Goal: Task Accomplishment & Management: Manage account settings

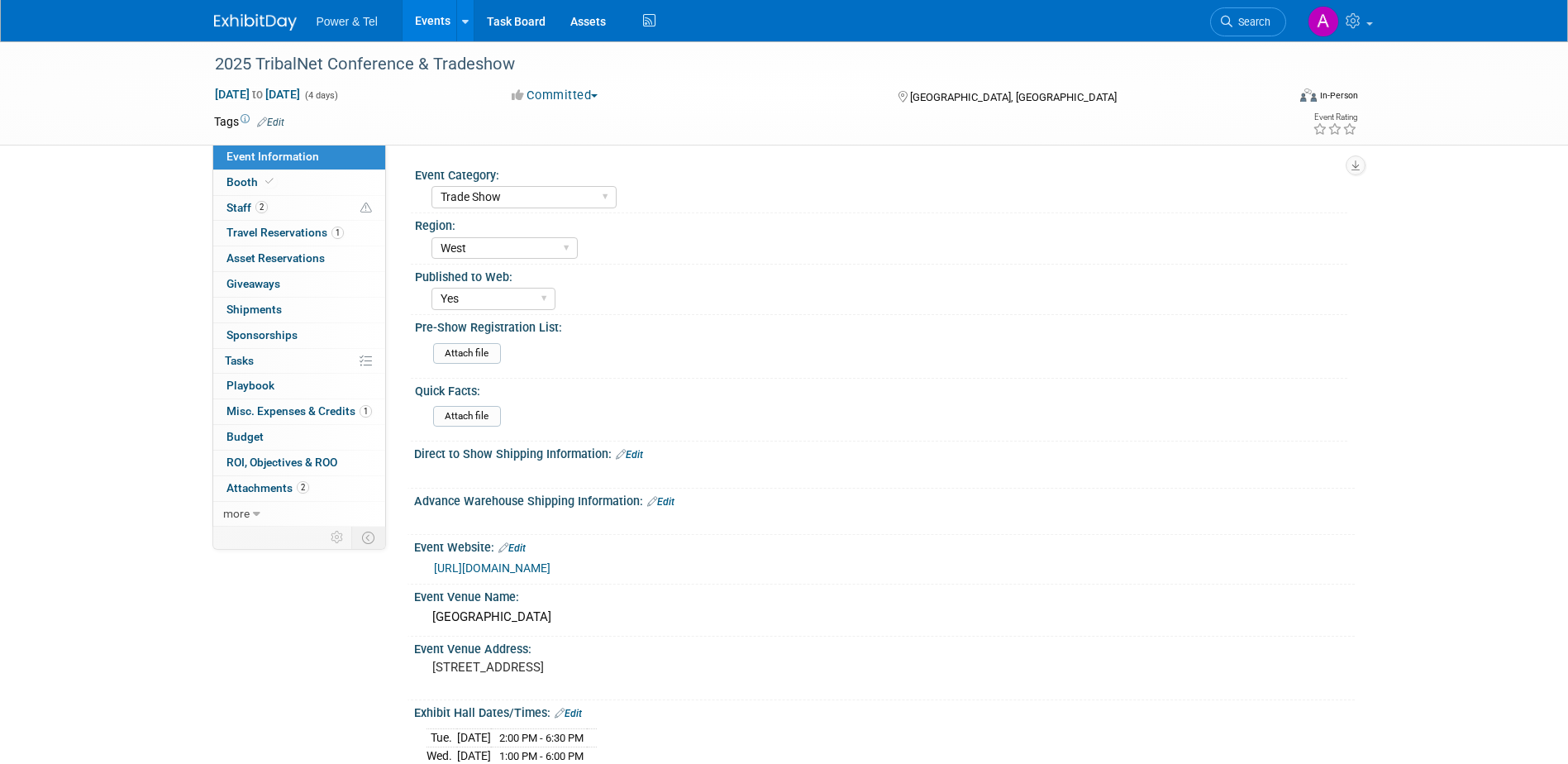
select select "Trade Show"
select select "West"
select select "Yes"
click at [268, 180] on icon at bounding box center [269, 181] width 8 height 9
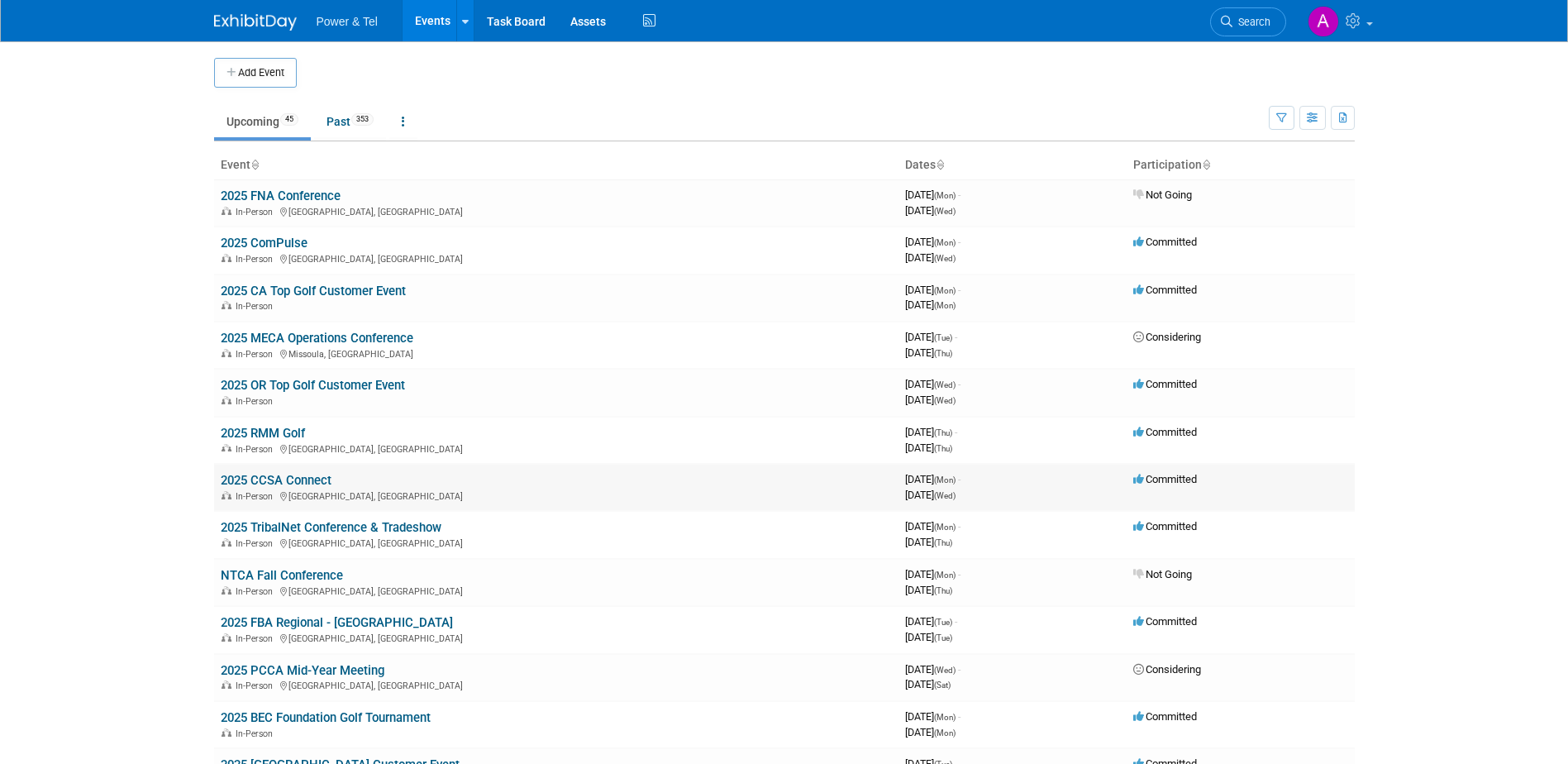
click at [300, 479] on link "2025 CCSA Connect" at bounding box center [276, 480] width 111 height 15
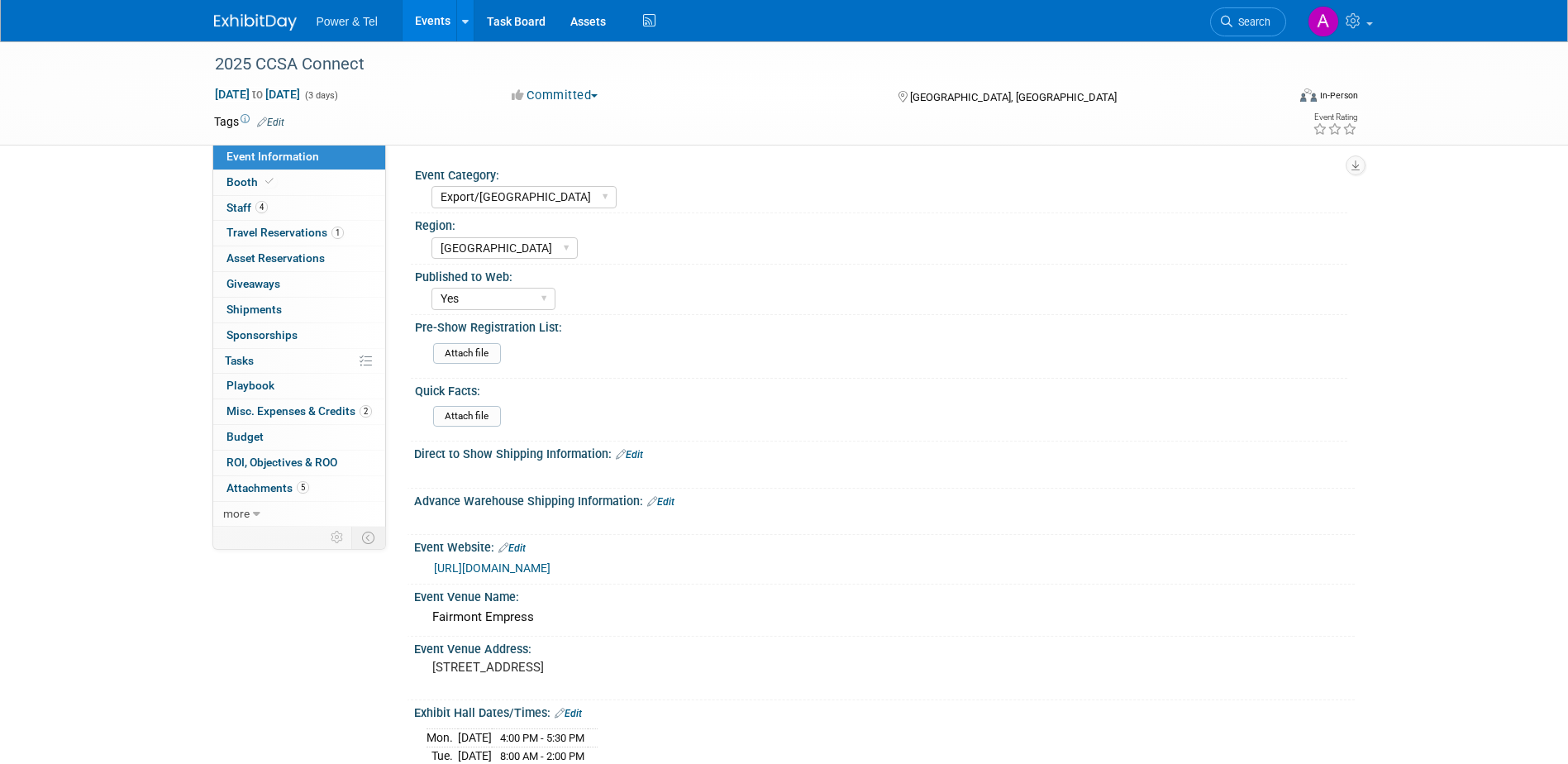
select select "Export/Canada"
select select "Canada"
select select "Yes"
click at [325, 414] on span "Misc. Expenses & Credits 2" at bounding box center [299, 410] width 145 height 13
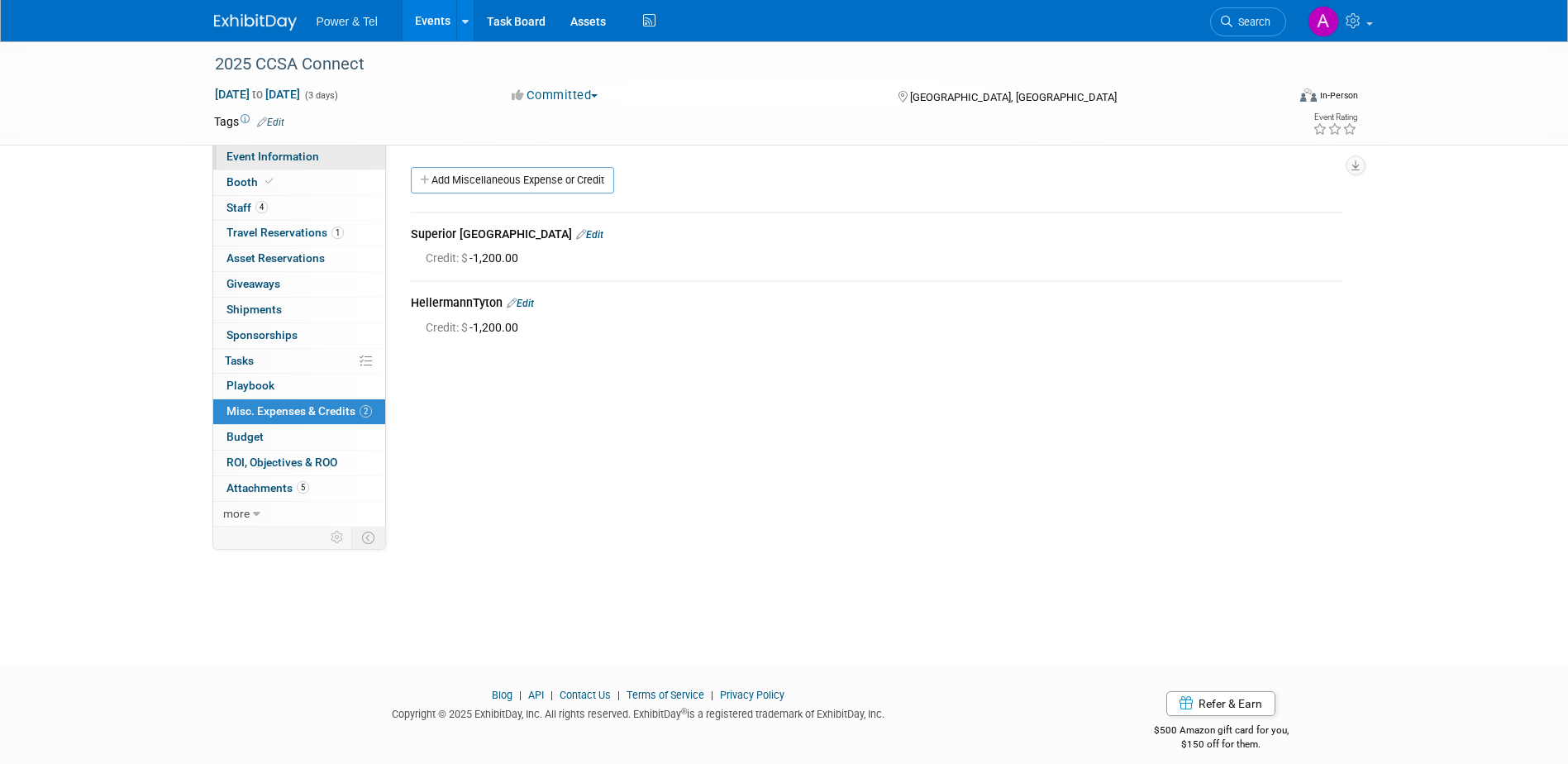
click at [324, 160] on link "Event Information" at bounding box center [299, 157] width 172 height 25
select select "Export/[GEOGRAPHIC_DATA]"
select select "[GEOGRAPHIC_DATA]"
select select "Yes"
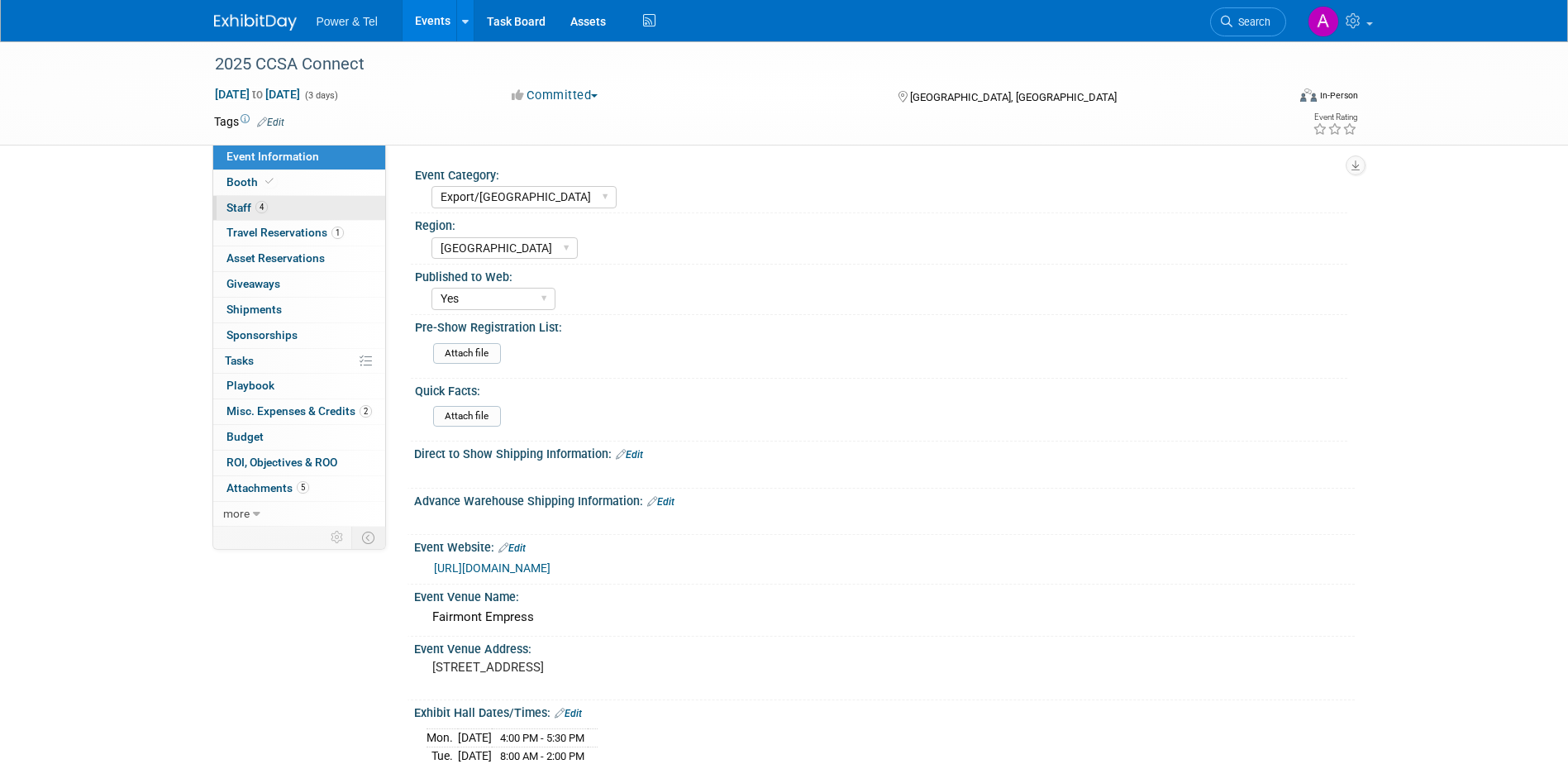
click at [300, 202] on link "4 Staff 4" at bounding box center [299, 209] width 172 height 25
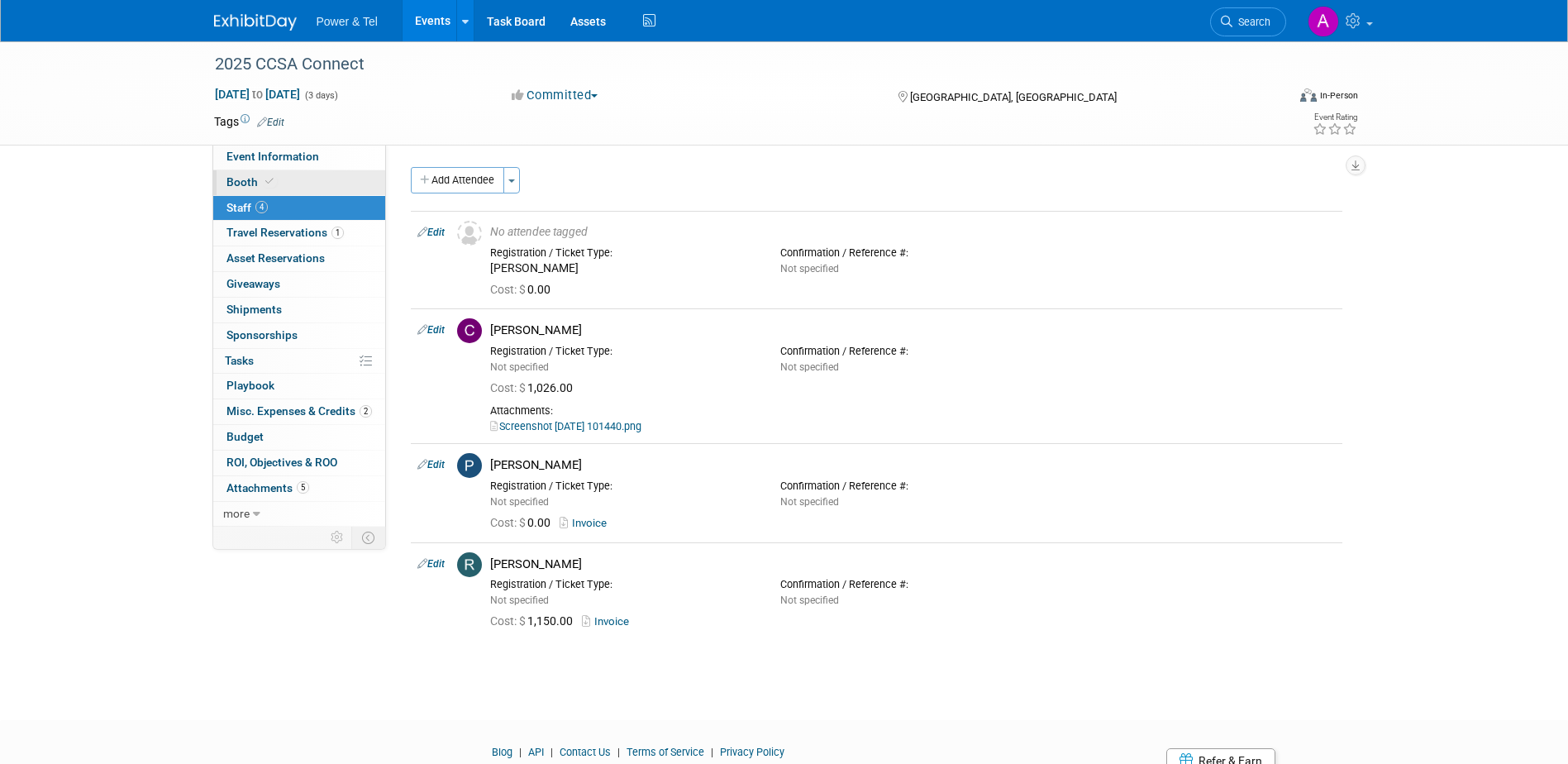
click at [304, 184] on link "Booth" at bounding box center [299, 183] width 172 height 25
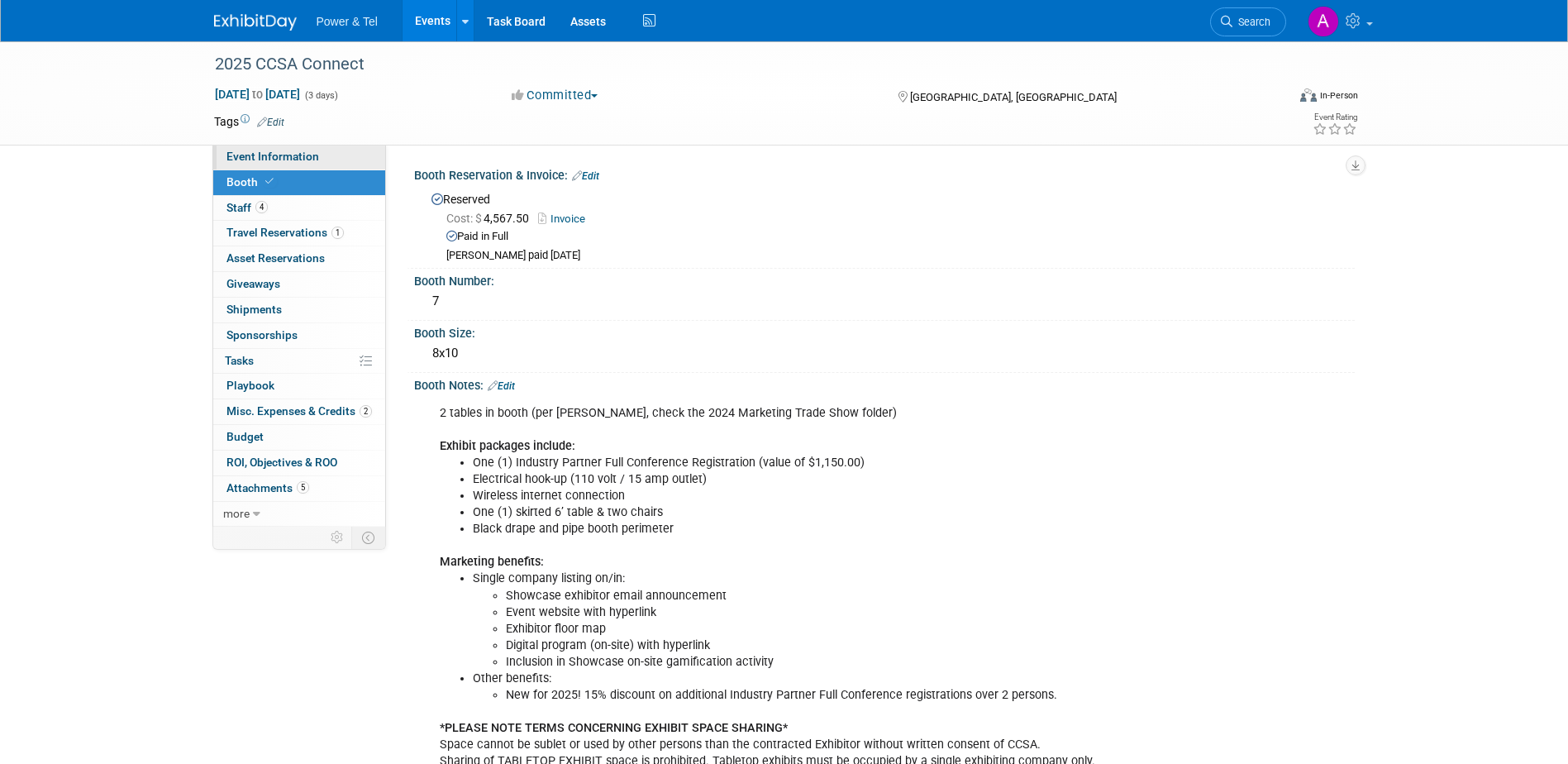
click at [334, 149] on link "Event Information" at bounding box center [299, 157] width 172 height 25
select select "Export/[GEOGRAPHIC_DATA]"
select select "[GEOGRAPHIC_DATA]"
select select "Yes"
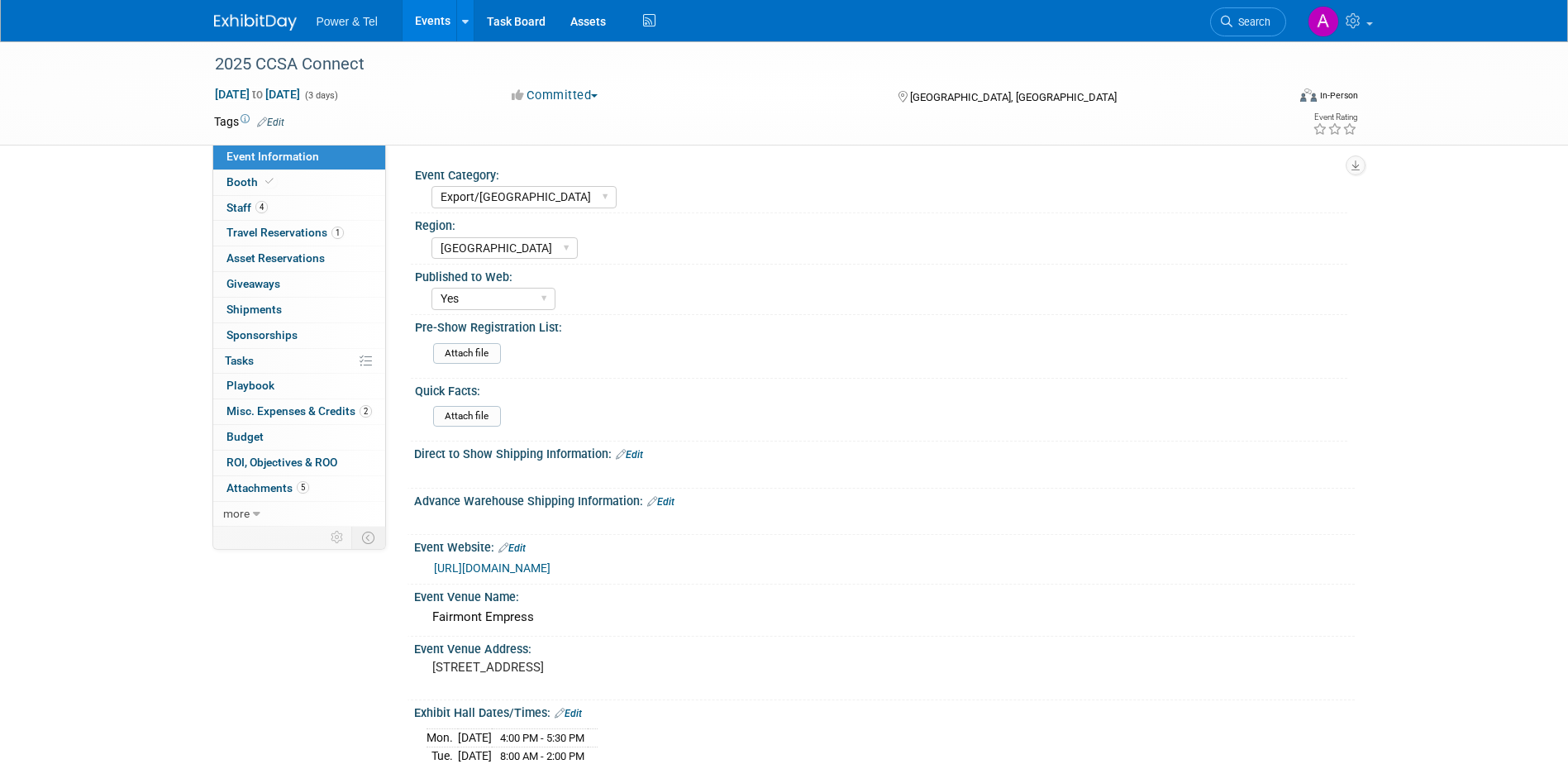
click at [520, 569] on link "https://ccsaonline.ca/" at bounding box center [492, 568] width 117 height 13
click at [295, 185] on link "Booth" at bounding box center [299, 183] width 172 height 25
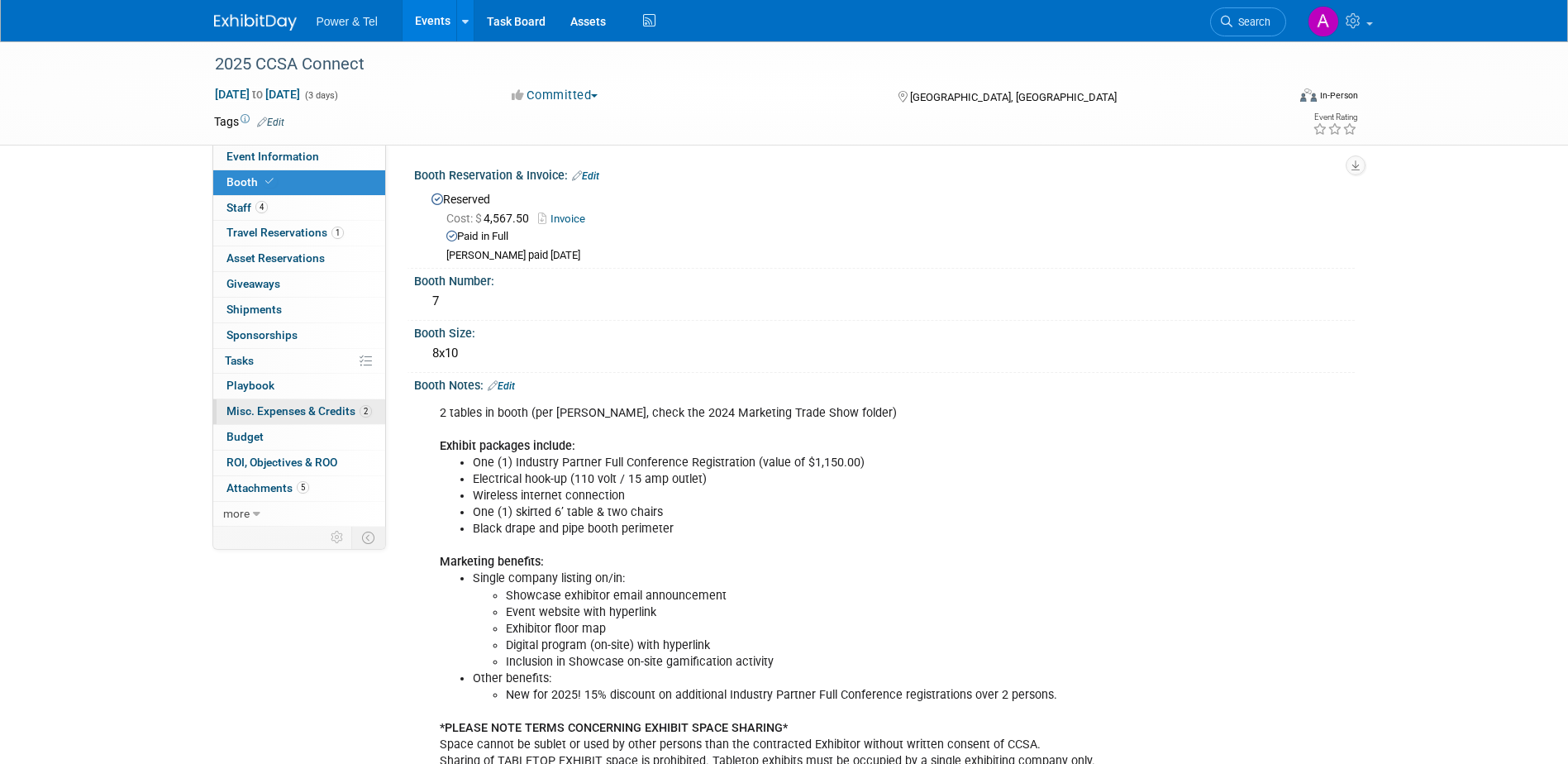
click at [335, 409] on span "Misc. Expenses & Credits 2" at bounding box center [299, 410] width 145 height 13
